Goal: Information Seeking & Learning: Learn about a topic

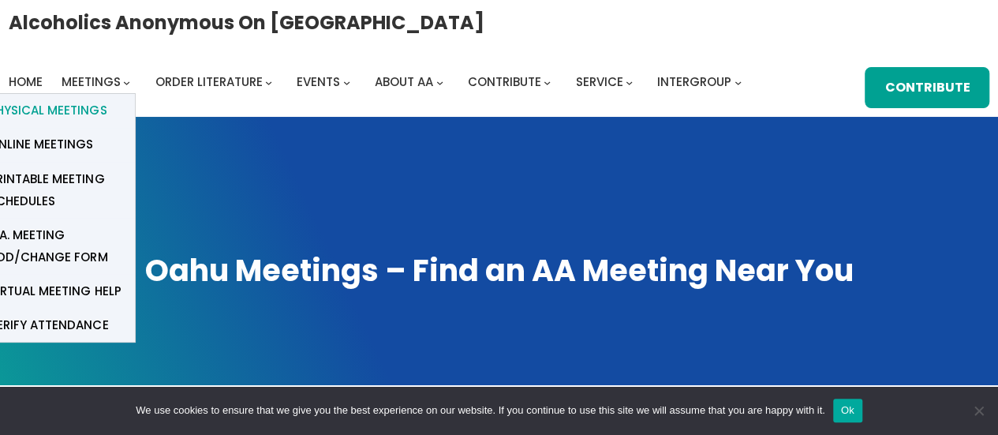
click at [82, 105] on span "Physical Meetings" at bounding box center [48, 110] width 118 height 22
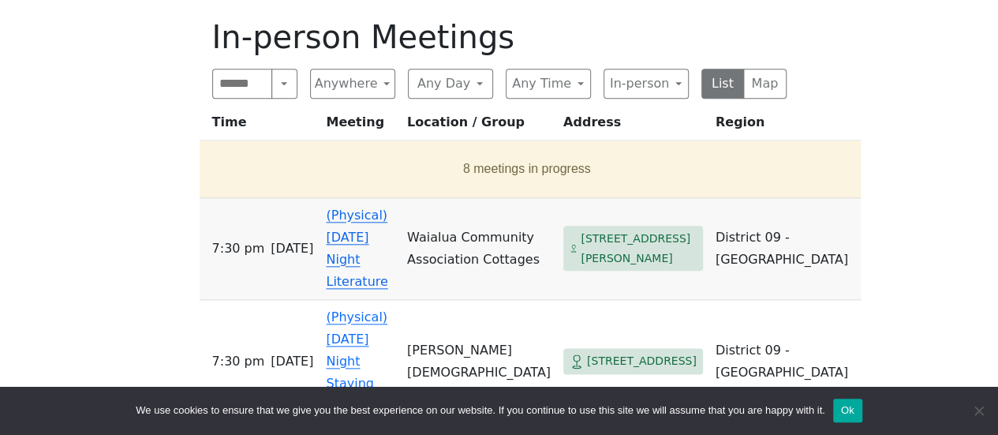
scroll to position [789, 0]
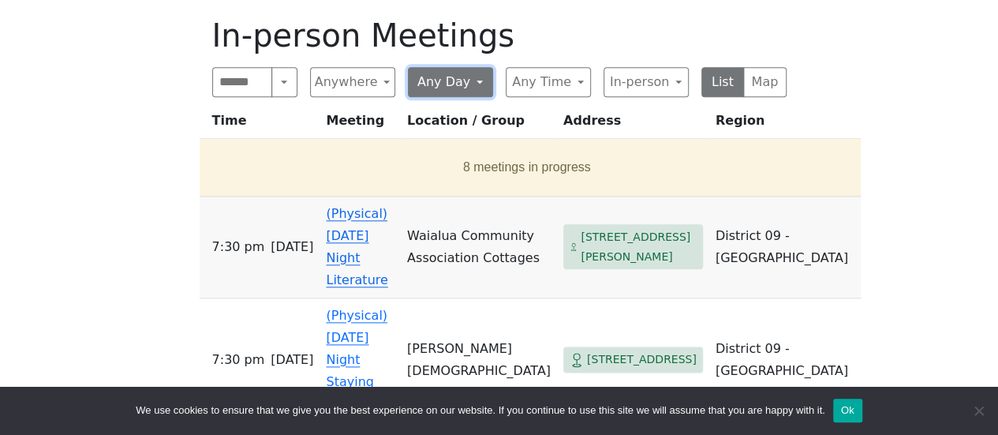
click at [477, 67] on button "Any Day" at bounding box center [450, 82] width 85 height 30
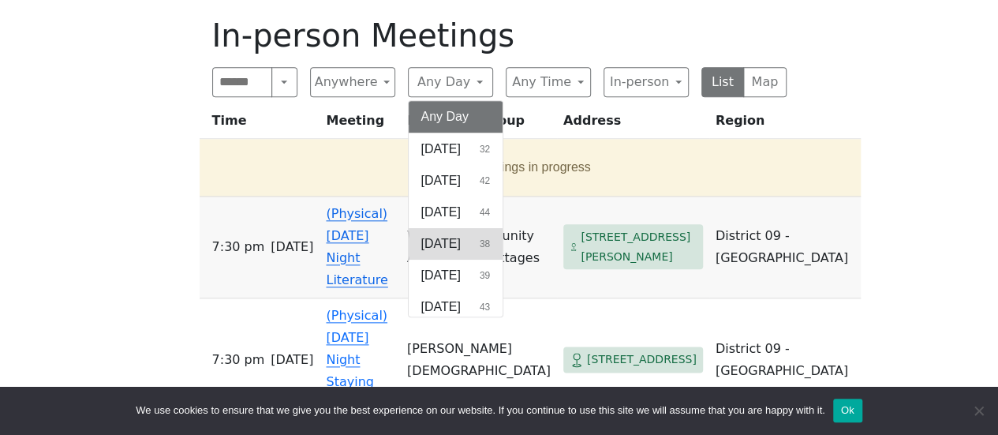
click at [460, 234] on span "[DATE]" at bounding box center [440, 243] width 39 height 19
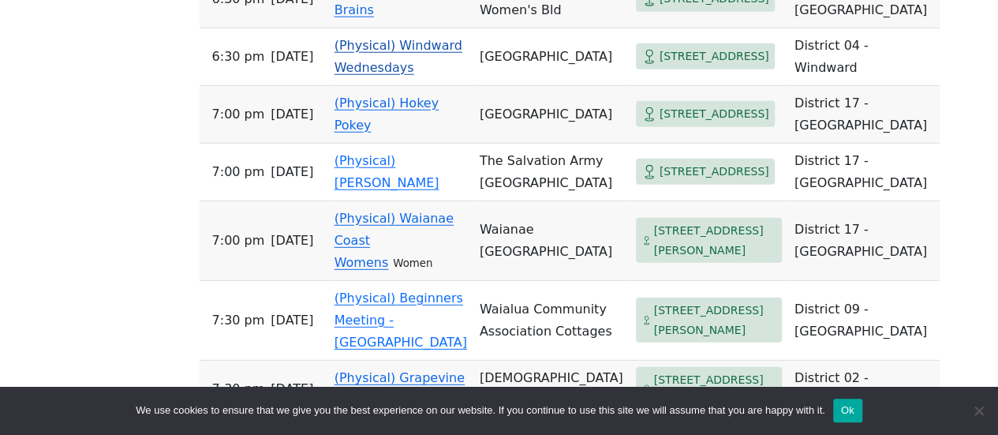
scroll to position [2152, 0]
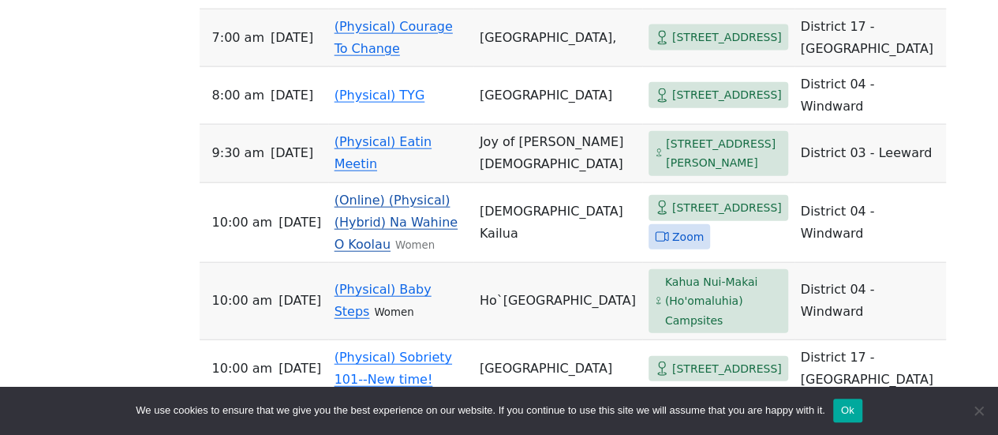
scroll to position [1815, 0]
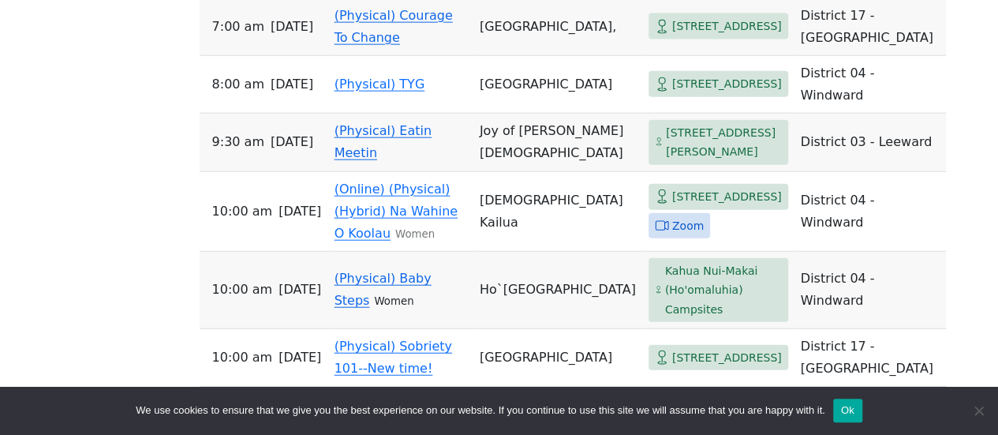
drag, startPoint x: 76, startPoint y: 65, endPoint x: 65, endPoint y: 24, distance: 42.3
